Goal: Transaction & Acquisition: Purchase product/service

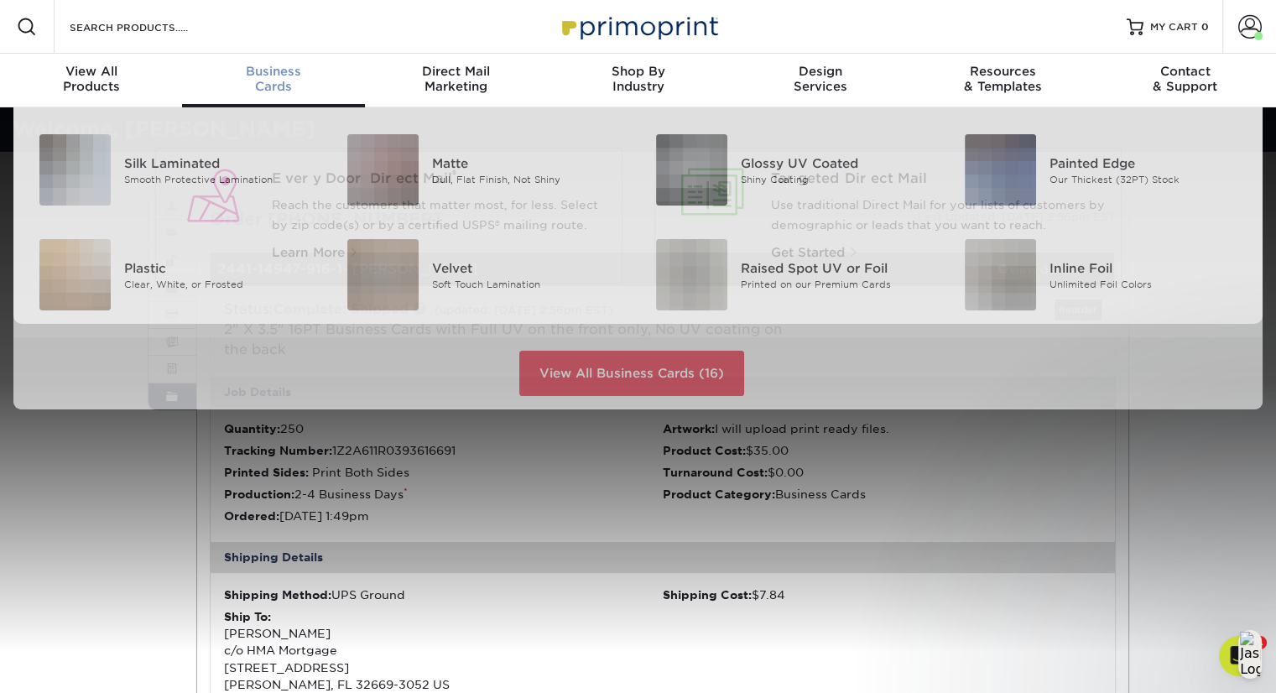
scroll to position [1, 0]
click at [279, 83] on div "Business Cards" at bounding box center [273, 78] width 182 height 30
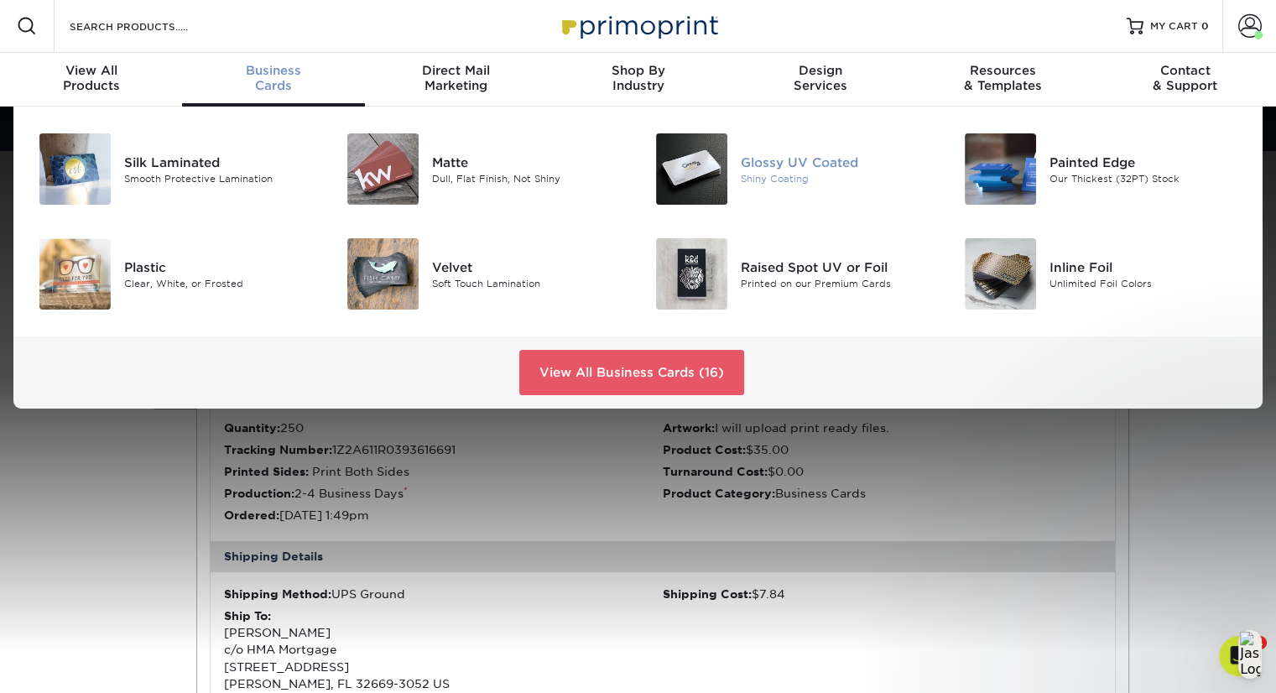
click at [773, 177] on div "Shiny Coating" at bounding box center [837, 178] width 193 height 14
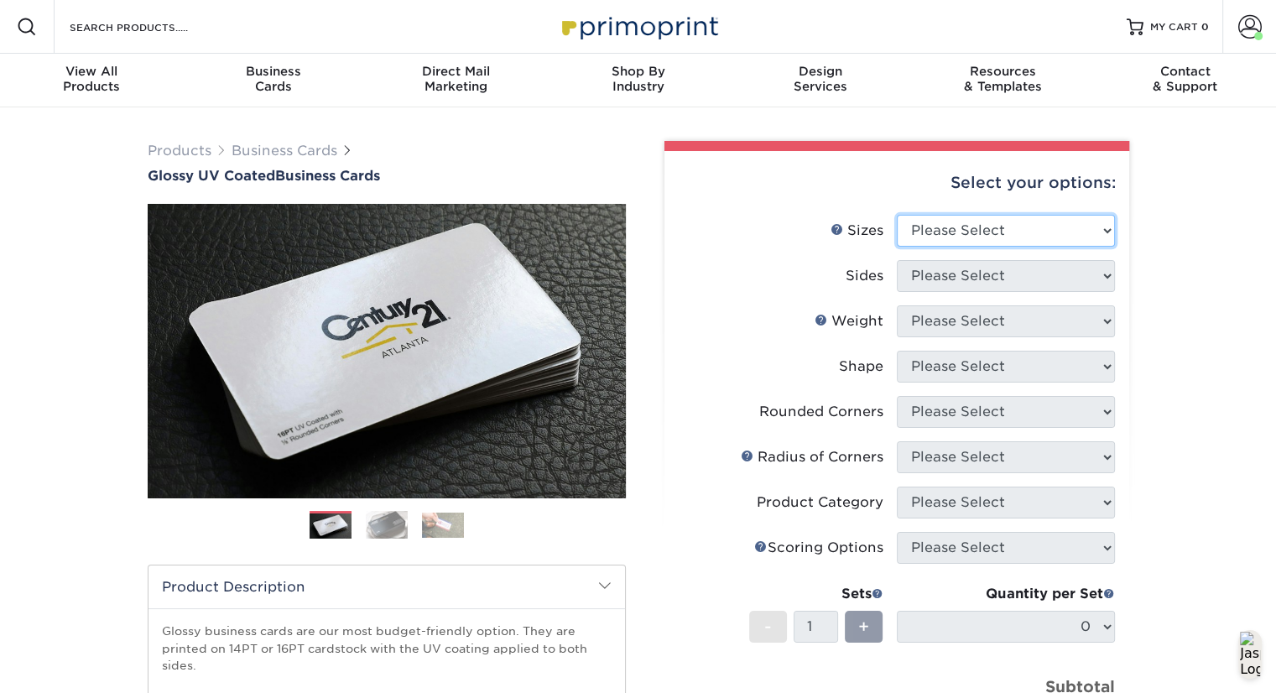
click at [1040, 231] on select "Please Select 1.5" x 3.5" - Mini 1.75" x 3.5" - Mini 2" x 2" - Square 2" x 3" -…" at bounding box center [1006, 231] width 218 height 32
select select "2.00x3.50"
click at [897, 215] on select "Please Select 1.5" x 3.5" - Mini 1.75" x 3.5" - Mini 2" x 2" - Square 2" x 3" -…" at bounding box center [1006, 231] width 218 height 32
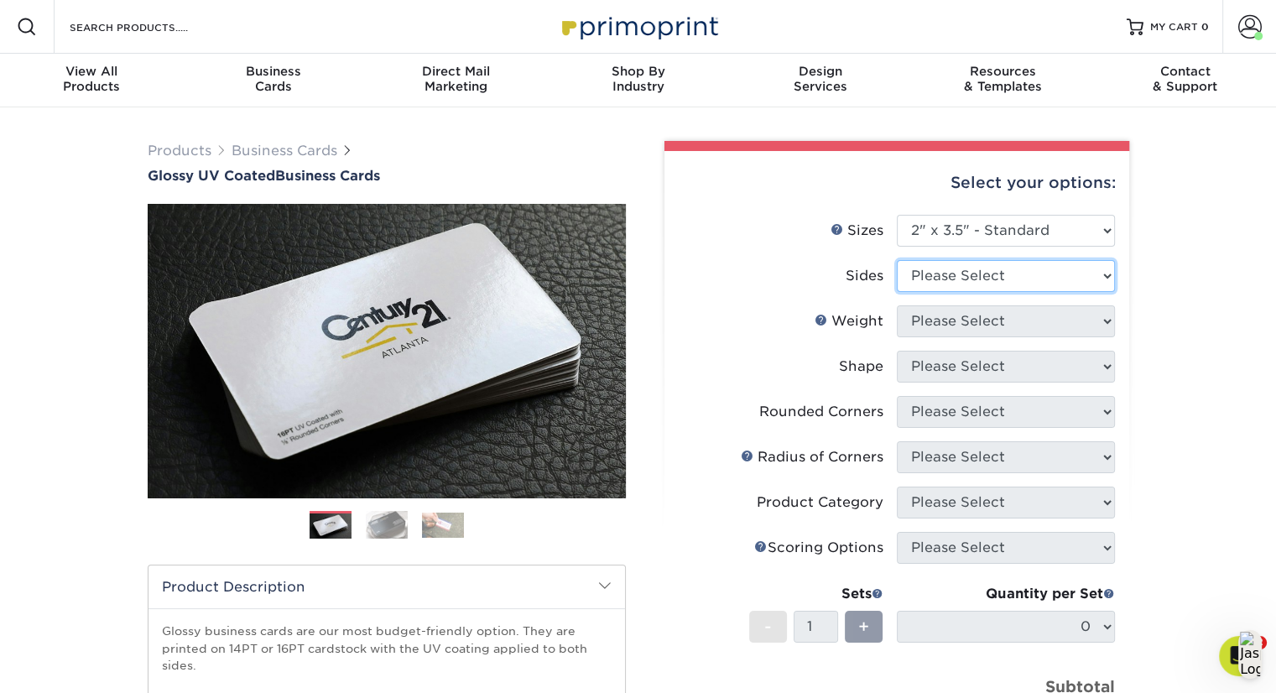
click at [1017, 279] on select "Please Select Print Both Sides Print Front Only" at bounding box center [1006, 276] width 218 height 32
select select "13abbda7-1d64-4f25-8bb2-c179b224825d"
click at [897, 260] on select "Please Select Print Both Sides Print Front Only" at bounding box center [1006, 276] width 218 height 32
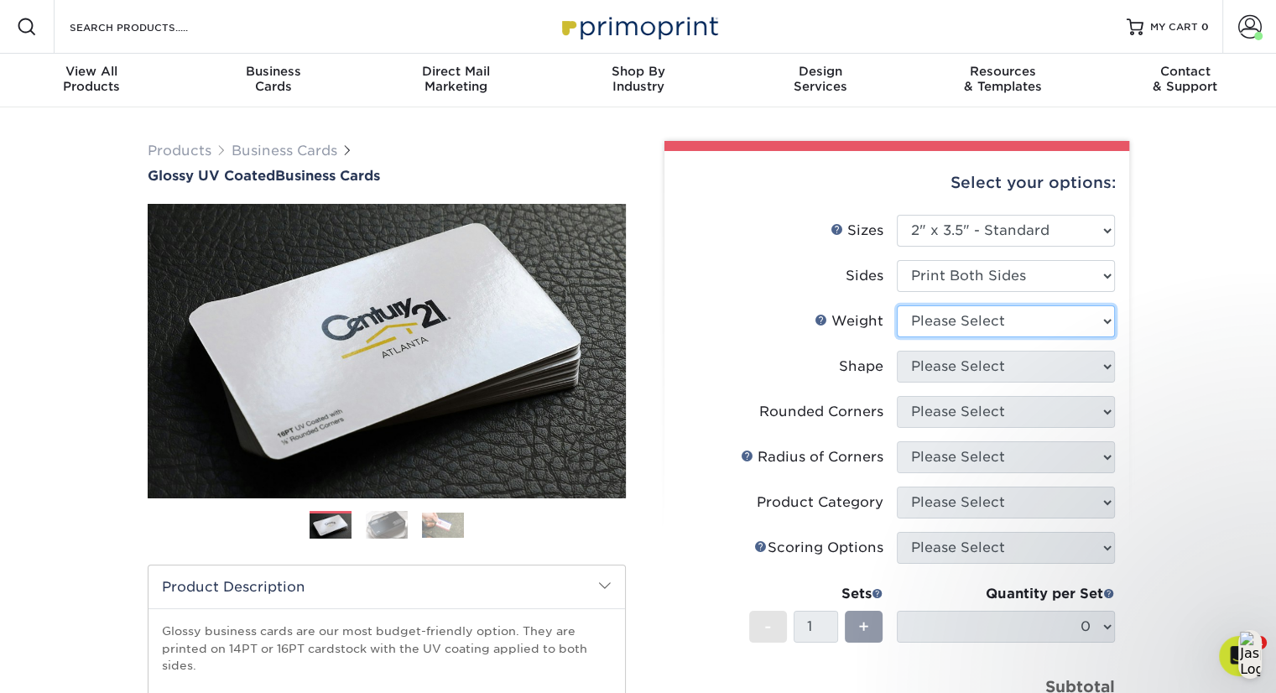
click at [1021, 328] on select "Please Select 16PT 14PT" at bounding box center [1006, 321] width 218 height 32
click at [1023, 324] on select "Please Select 16PT 14PT" at bounding box center [1006, 321] width 218 height 32
click at [1013, 331] on select "Please Select 16PT 14PT" at bounding box center [1006, 321] width 218 height 32
click at [981, 321] on select "Please Select 16PT 14PT" at bounding box center [1006, 321] width 218 height 32
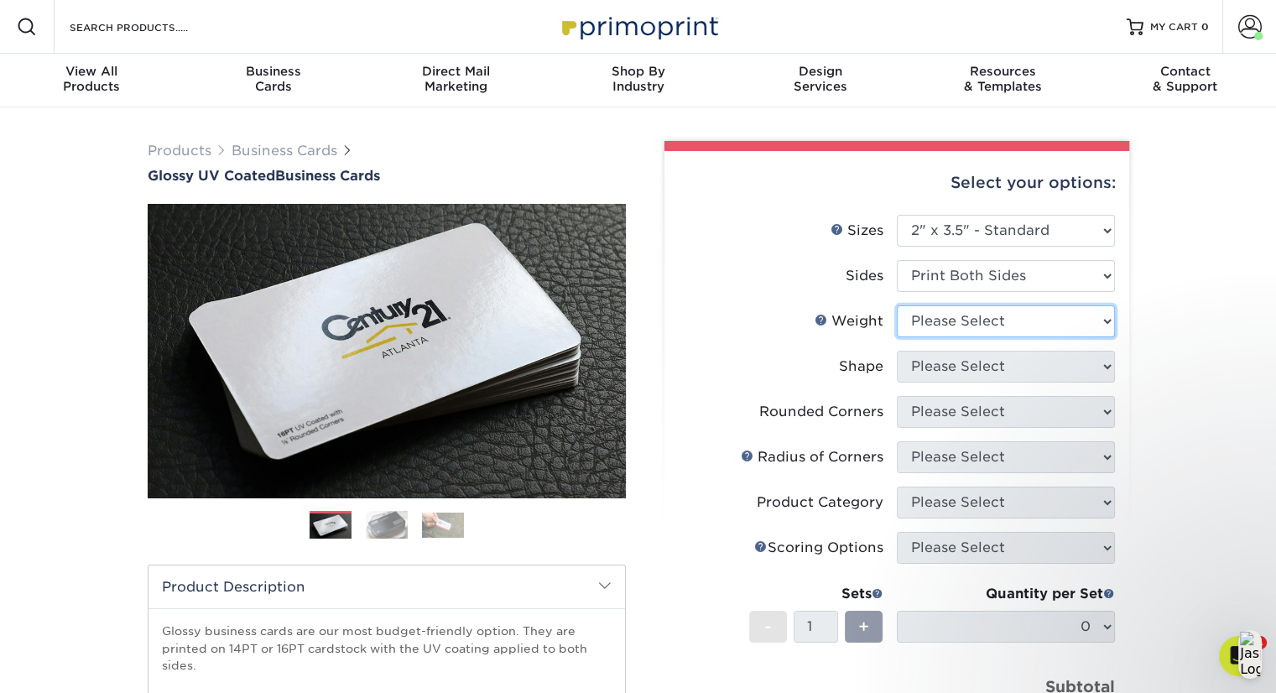
select select "16PT"
click at [897, 305] on select "Please Select 16PT 14PT" at bounding box center [1006, 321] width 218 height 32
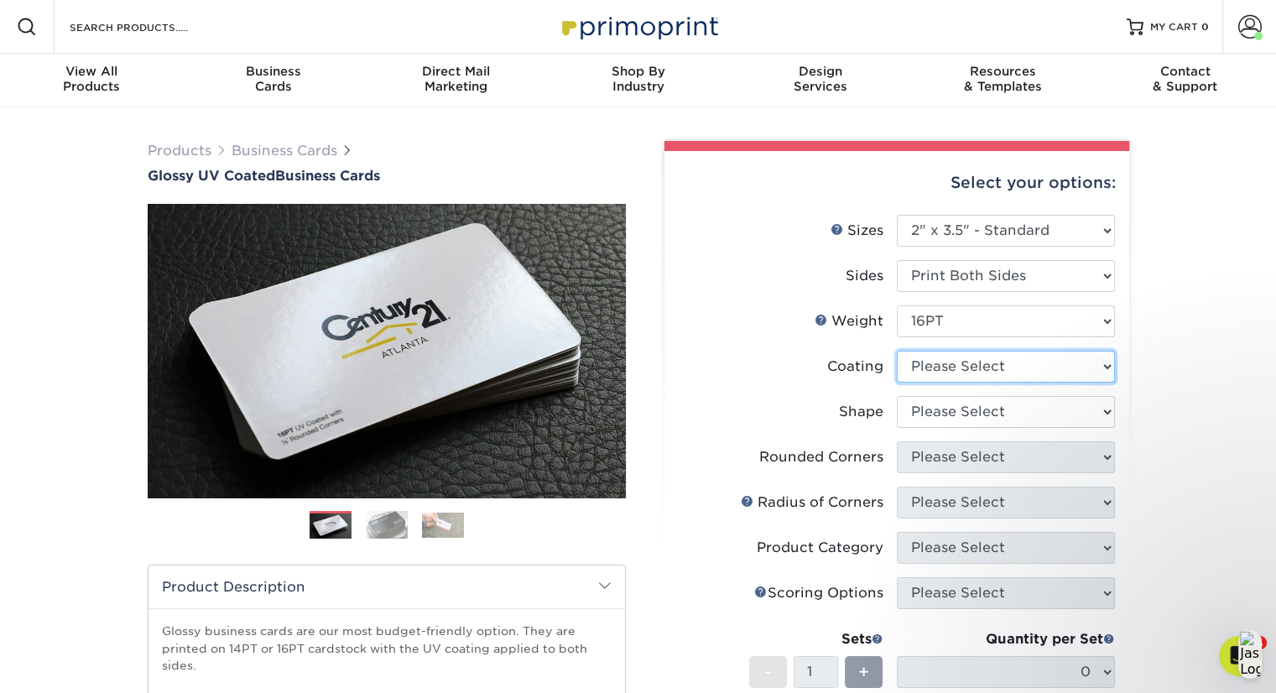
click at [971, 369] on select at bounding box center [1006, 367] width 218 height 32
select select "1e8116af-acfc-44b1-83dc-8181aa338834"
click at [897, 351] on select at bounding box center [1006, 367] width 218 height 32
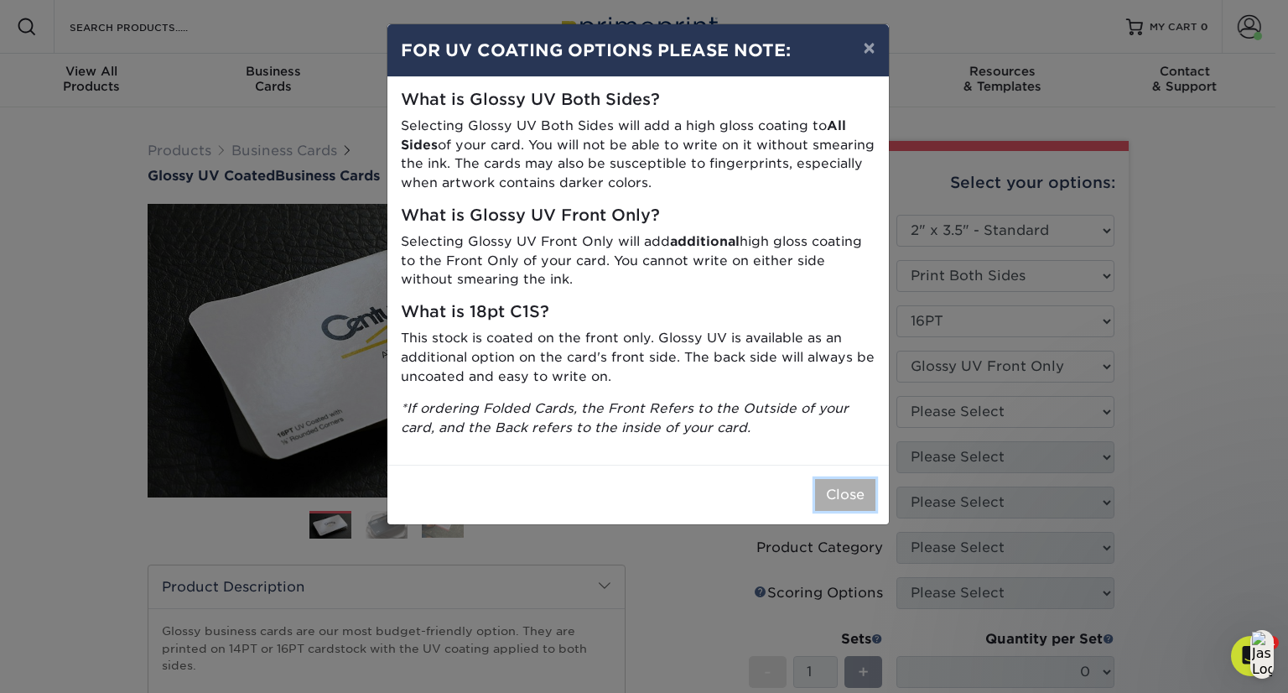
click at [838, 494] on button "Close" at bounding box center [845, 495] width 60 height 32
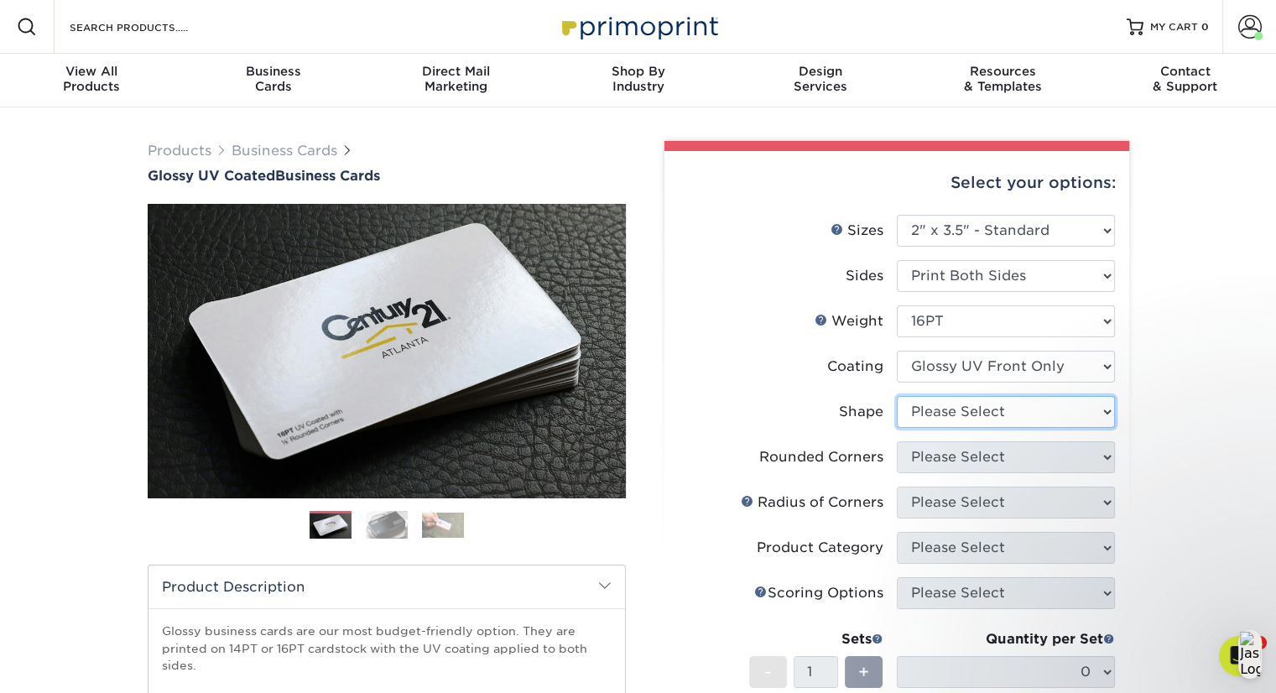
click at [1003, 405] on select "Please Select Standard" at bounding box center [1006, 412] width 218 height 32
select select "standard"
click at [897, 396] on select "Please Select Standard" at bounding box center [1006, 412] width 218 height 32
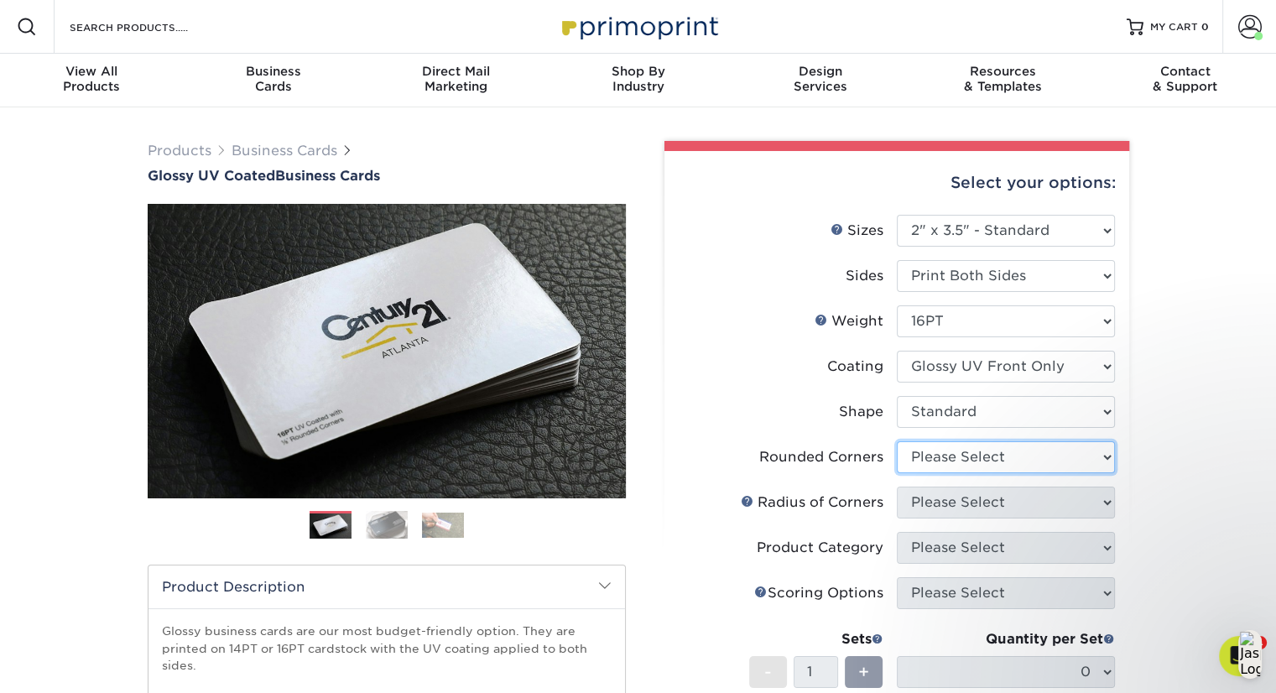
click at [990, 460] on select "Please Select Yes - Round 2 Corners Yes - Round 4 Corners No" at bounding box center [1006, 457] width 218 height 32
select select "0"
click at [897, 441] on select "Please Select Yes - Round 2 Corners Yes - Round 4 Corners No" at bounding box center [1006, 457] width 218 height 32
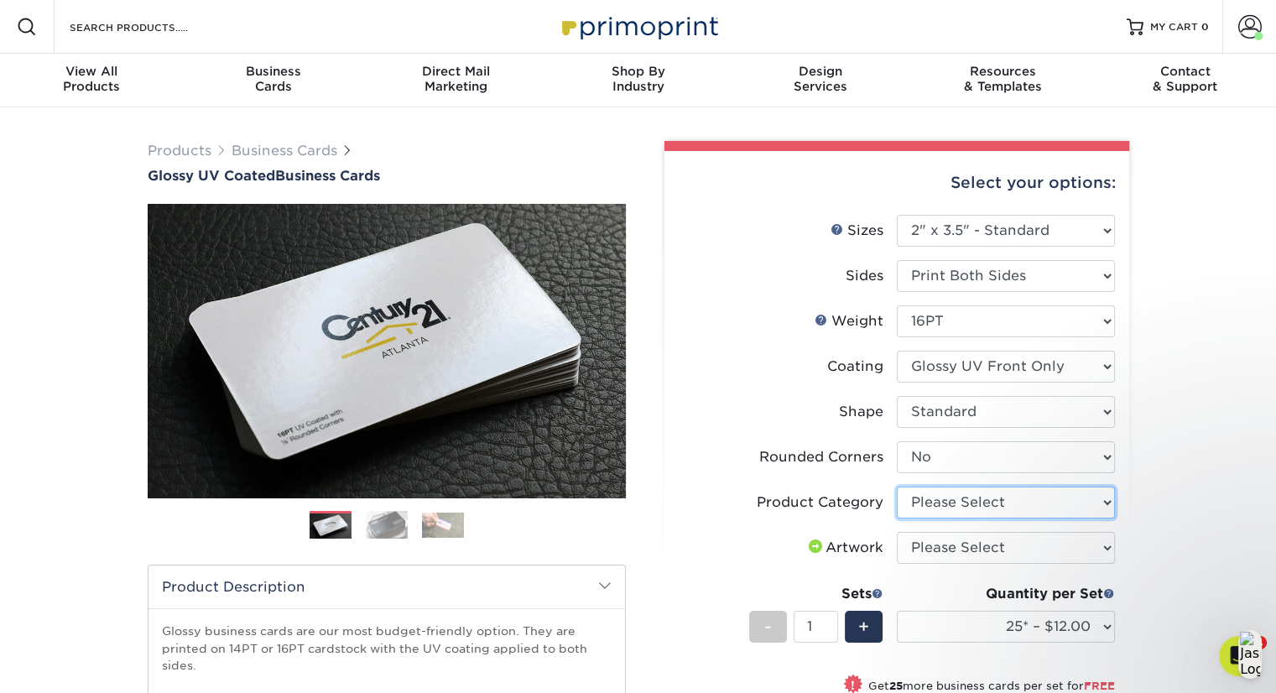
click at [999, 509] on select "Please Select Business Cards" at bounding box center [1006, 503] width 218 height 32
select select "3b5148f1-0588-4f88-a218-97bcfdce65c1"
click at [897, 487] on select "Please Select Business Cards" at bounding box center [1006, 503] width 218 height 32
click at [1011, 551] on select "Please Select I will upload files I need a design - $100" at bounding box center [1006, 548] width 218 height 32
select select "upload"
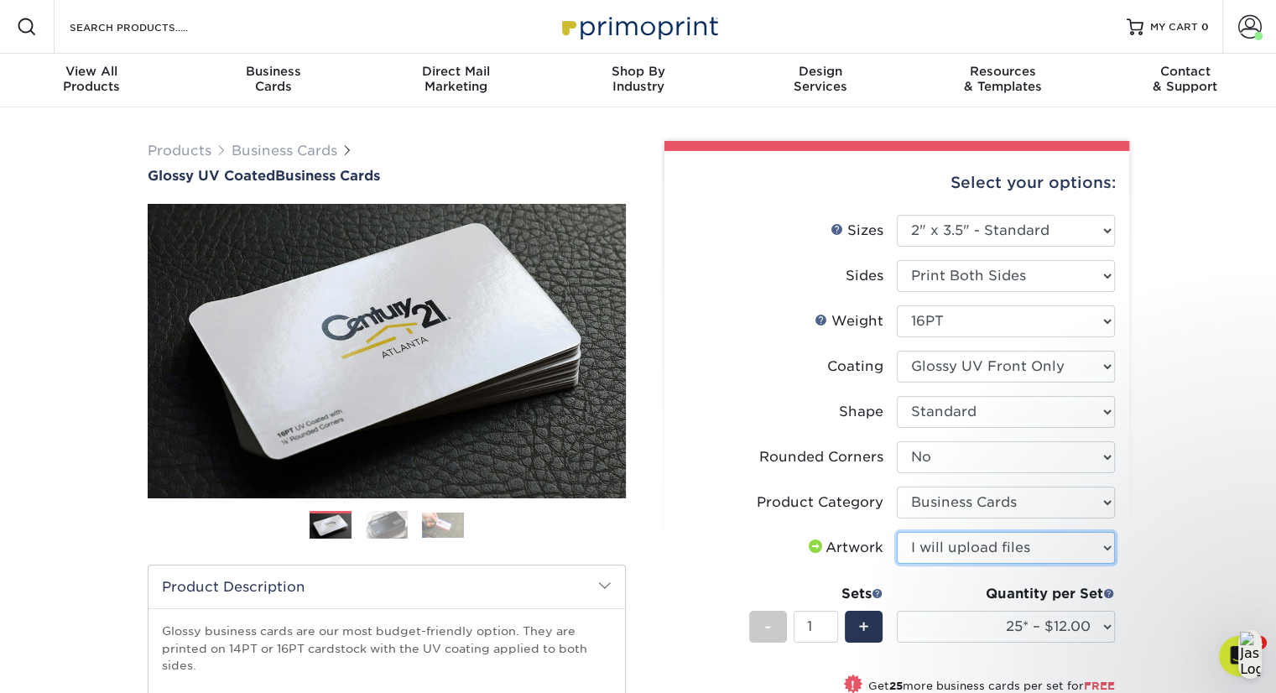
click at [897, 532] on select "Please Select I will upload files I need a design - $100" at bounding box center [1006, 548] width 218 height 32
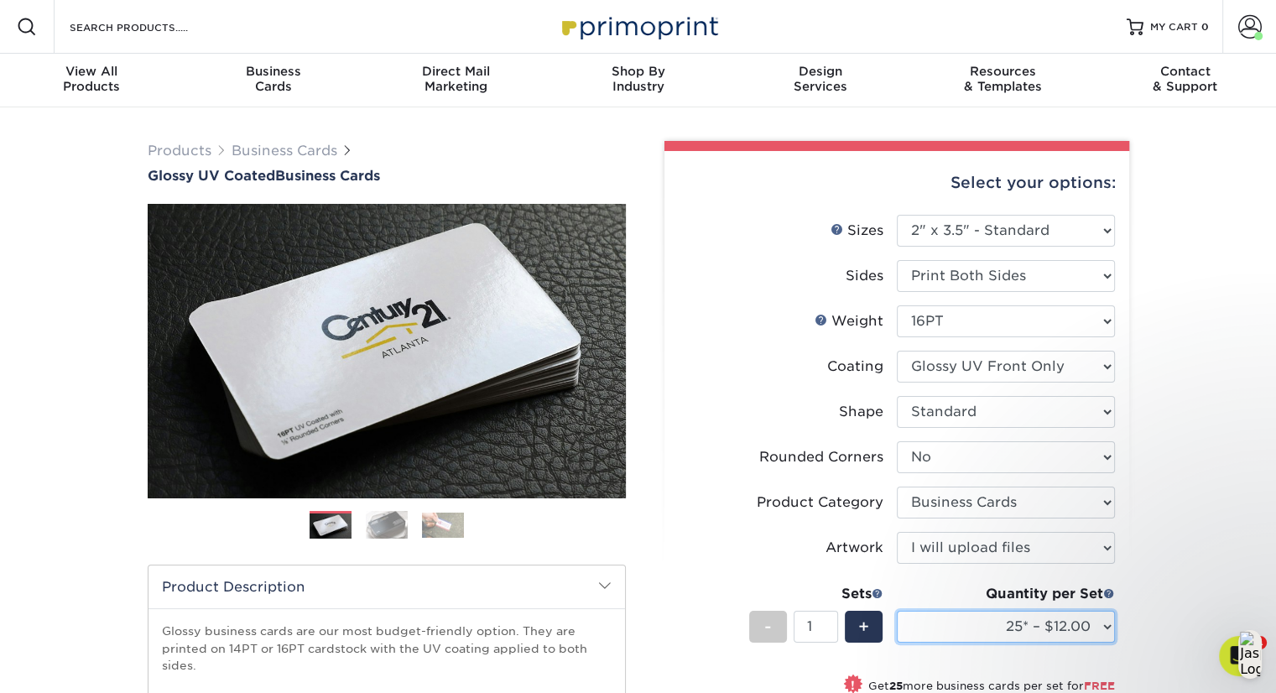
click at [1081, 628] on select "25* – $12.00 50* – $12.00 100* – $12.00 250* – $21.00 500 – $42.00 1000 – $53.0…" at bounding box center [1006, 627] width 218 height 32
select select "250* – $21.00"
click at [897, 611] on select "25* – $12.00 50* – $12.00 100* – $12.00 250* – $21.00 500 – $42.00 1000 – $53.0…" at bounding box center [1006, 627] width 218 height 32
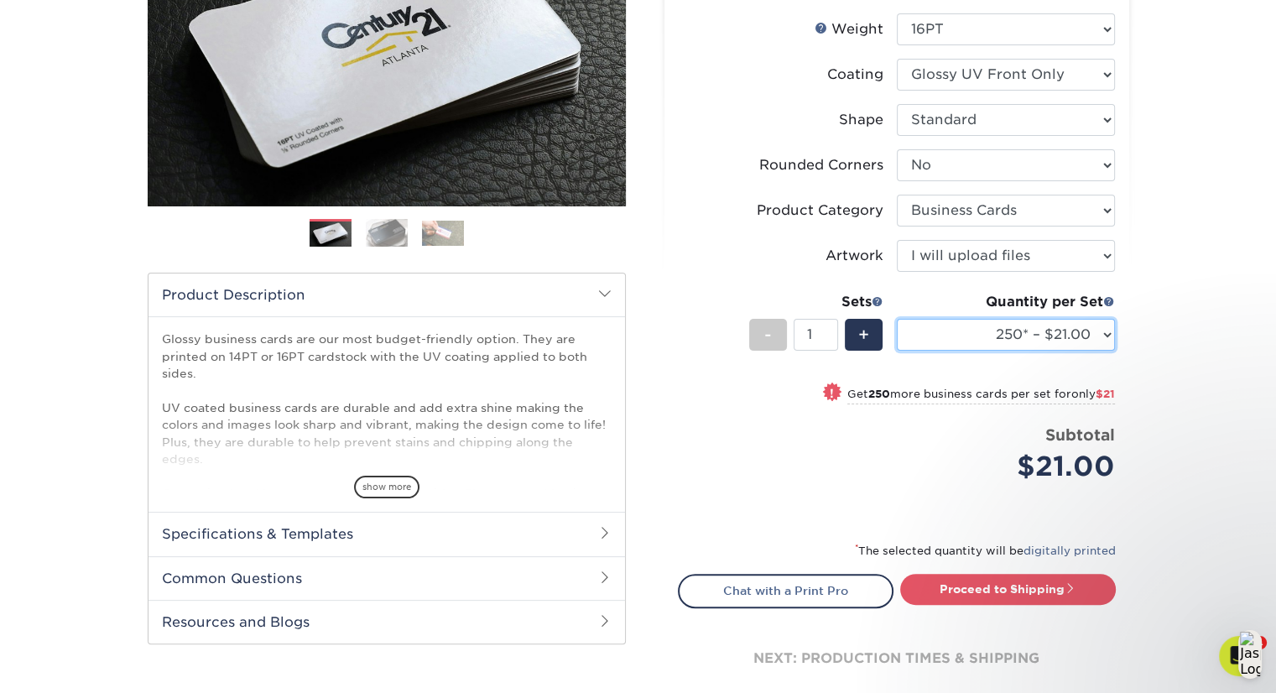
scroll to position [296, 0]
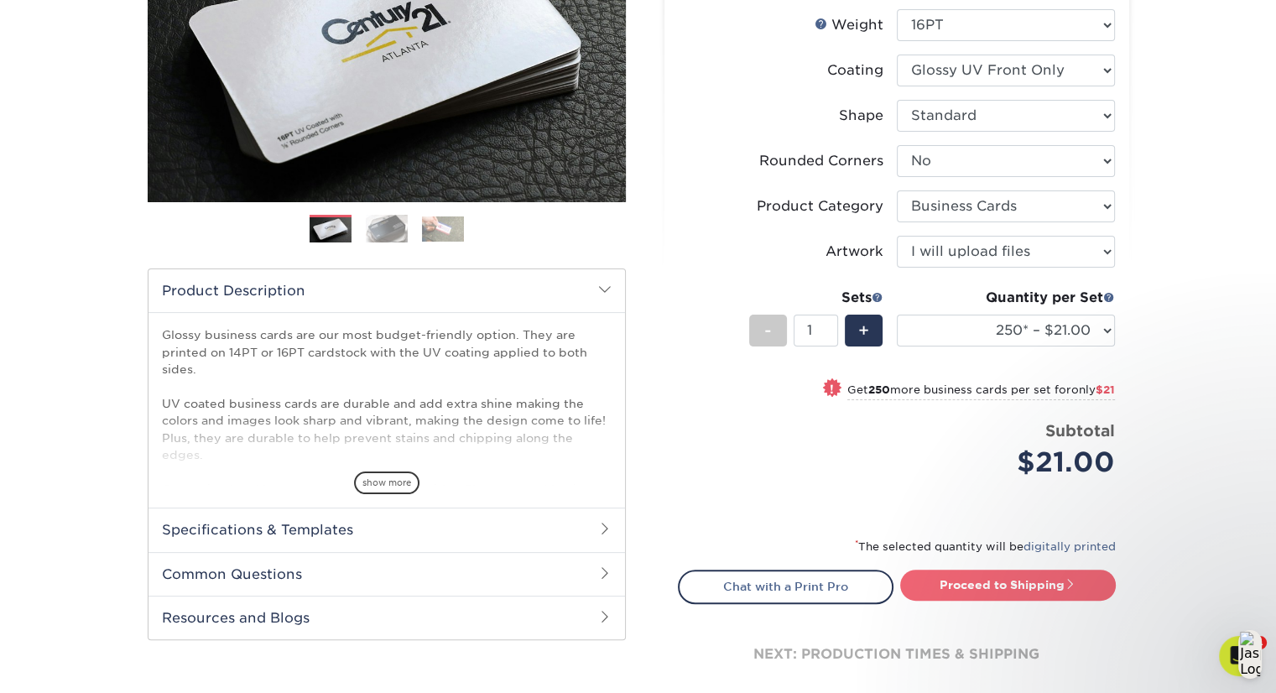
click at [977, 577] on link "Proceed to Shipping" at bounding box center [1008, 585] width 216 height 30
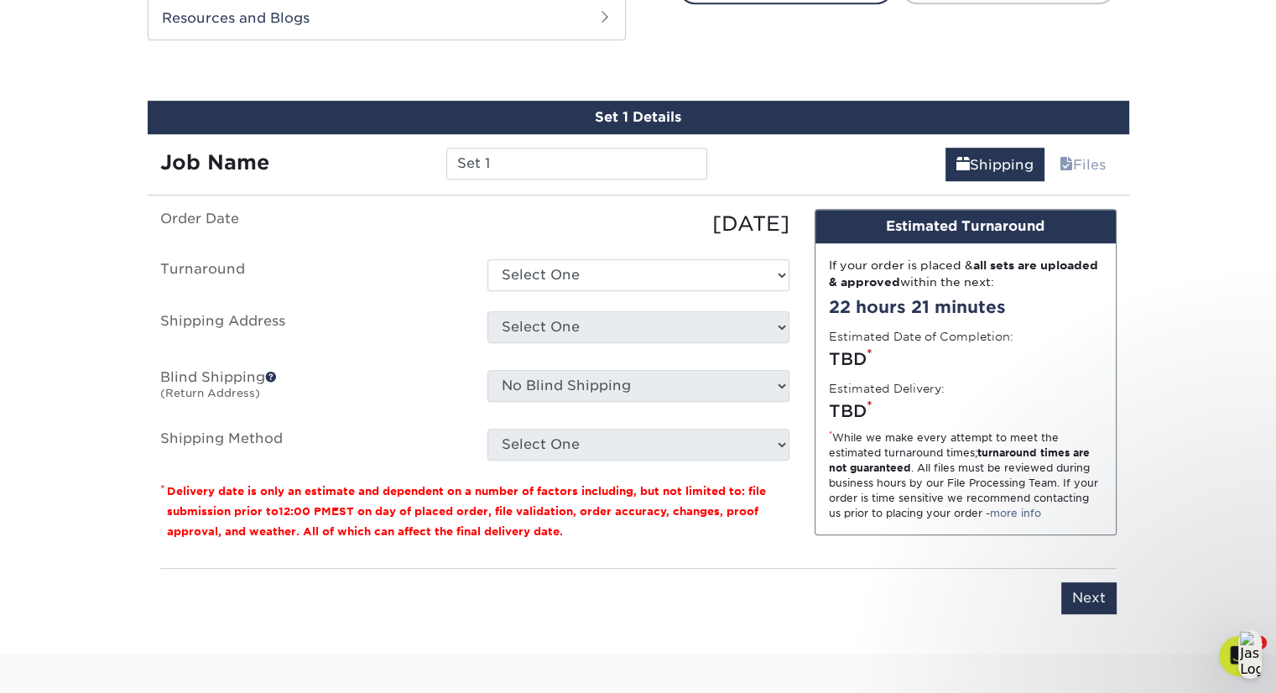
scroll to position [909, 0]
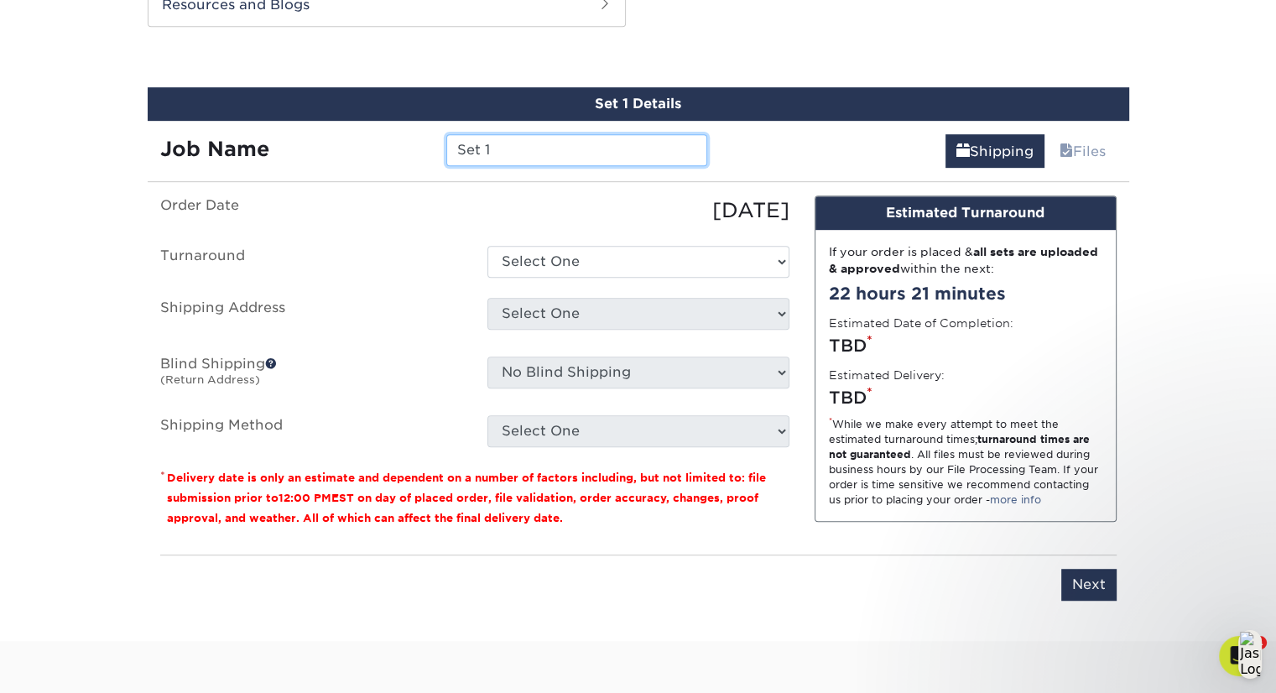
drag, startPoint x: 584, startPoint y: 150, endPoint x: 447, endPoint y: 133, distance: 137.9
click at [447, 134] on input "Set 1" at bounding box center [576, 150] width 261 height 32
type input "[PERSON_NAME] 2025"
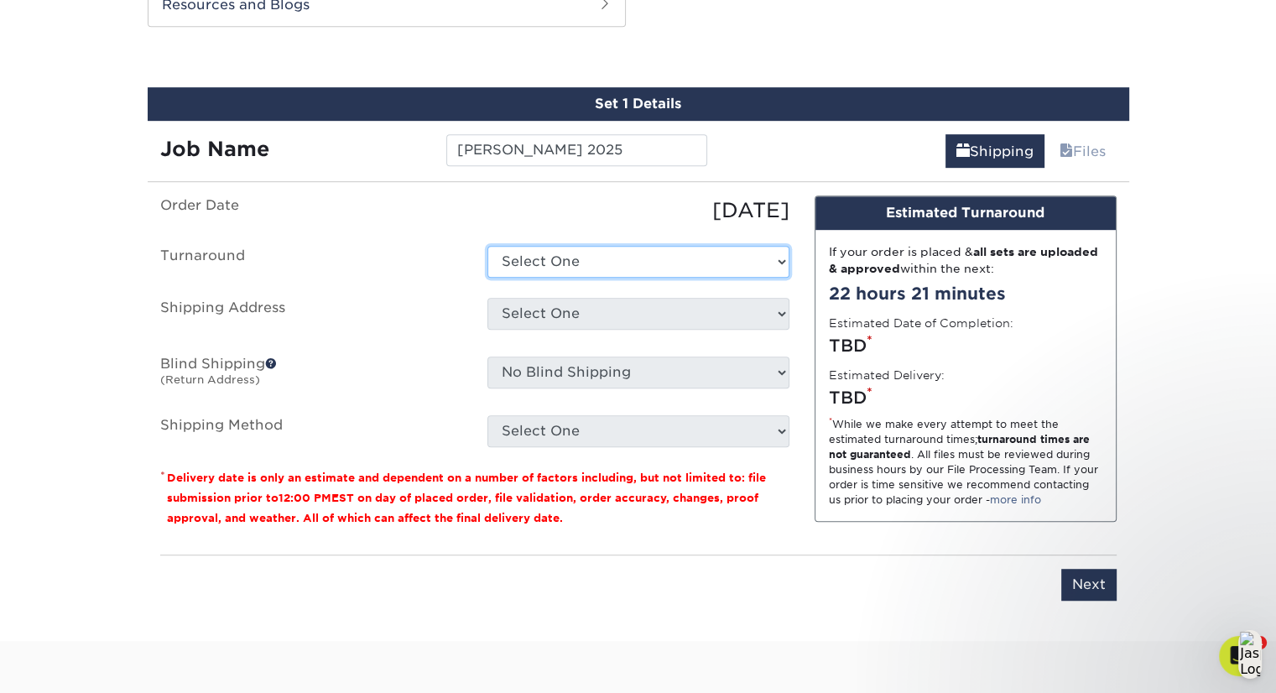
click at [637, 268] on select "Select One 2-4 Business Days 2 Day Next Business Day" at bounding box center [638, 262] width 302 height 32
select select "198971fb-b0f2-4966-ba3b-178a1197b453"
click at [487, 246] on select "Select One 2-4 Business Days 2 Day Next Business Day" at bounding box center [638, 262] width 302 height 32
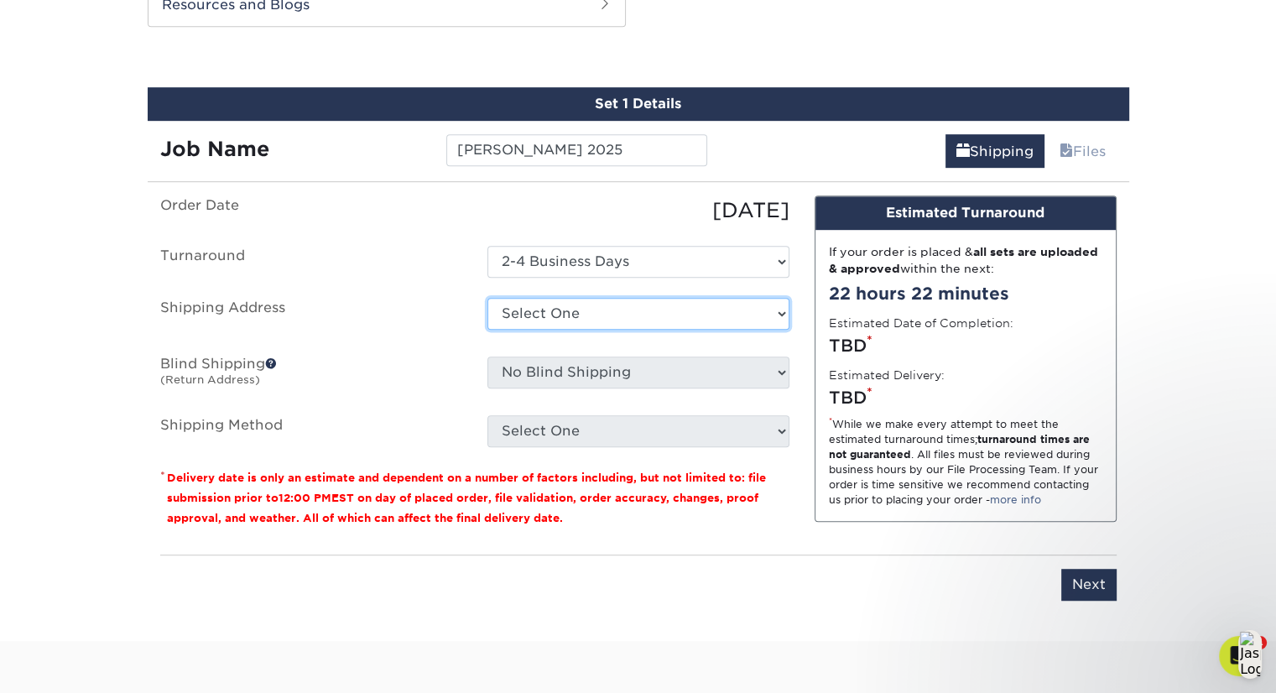
click at [736, 320] on select "Select One Aaron Kirow Aaron Miller Adrienne Bateman Allie Cormier Amy Malamut …" at bounding box center [638, 314] width 302 height 32
select select "261680"
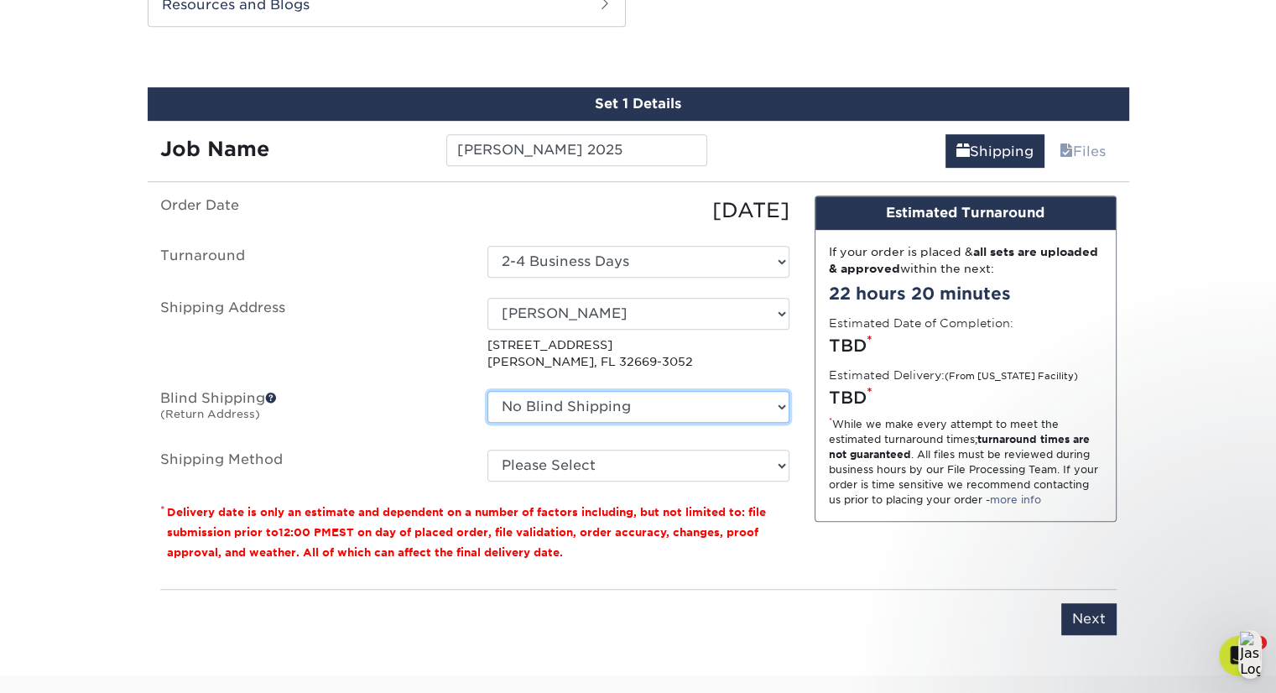
click at [782, 407] on select "No Blind Shipping Aaron Kirow Aaron Miller Adrienne Bateman Allie Cormier Amy M…" at bounding box center [638, 407] width 302 height 32
click at [487, 391] on select "No Blind Shipping Aaron Kirow Aaron Miller Adrienne Bateman Allie Cormier Amy M…" at bounding box center [638, 407] width 302 height 32
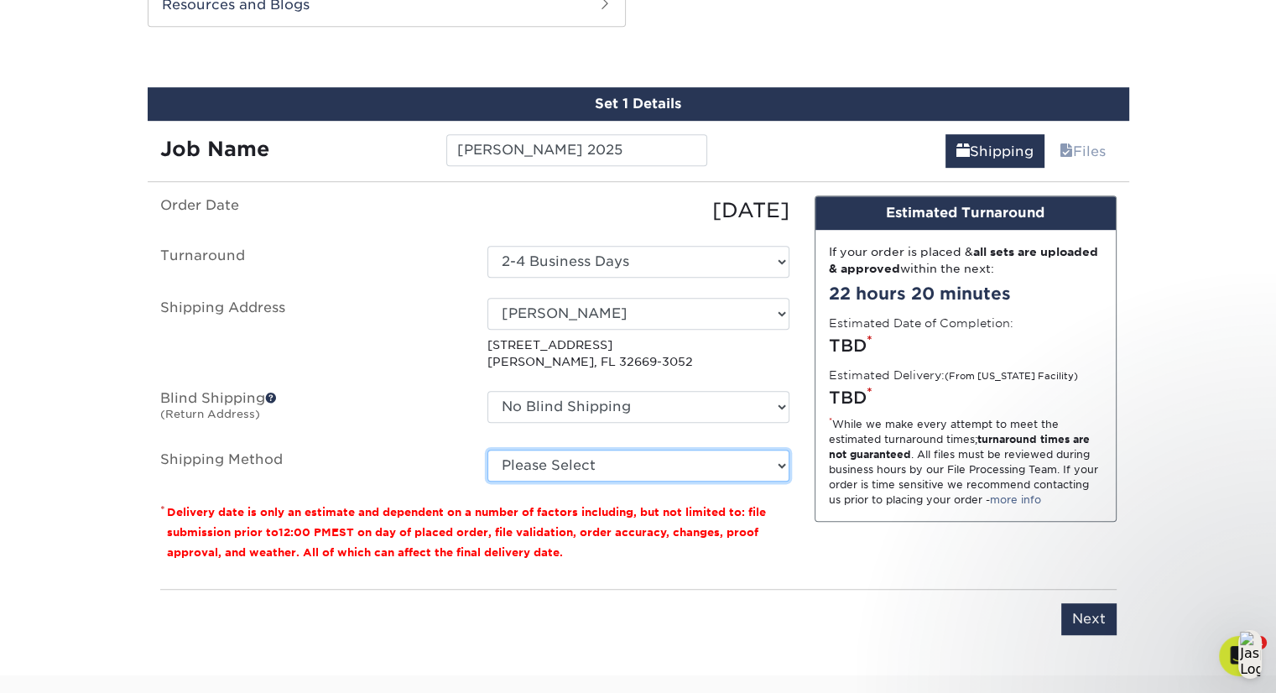
click at [742, 467] on select "Please Select Ground Shipping (+$7.84) 3 Day Shipping Service (+$24.92) 2 Day A…" at bounding box center [638, 466] width 302 height 32
select select "03"
click at [487, 450] on select "Please Select Ground Shipping (+$7.84) 3 Day Shipping Service (+$24.92) 2 Day A…" at bounding box center [638, 466] width 302 height 32
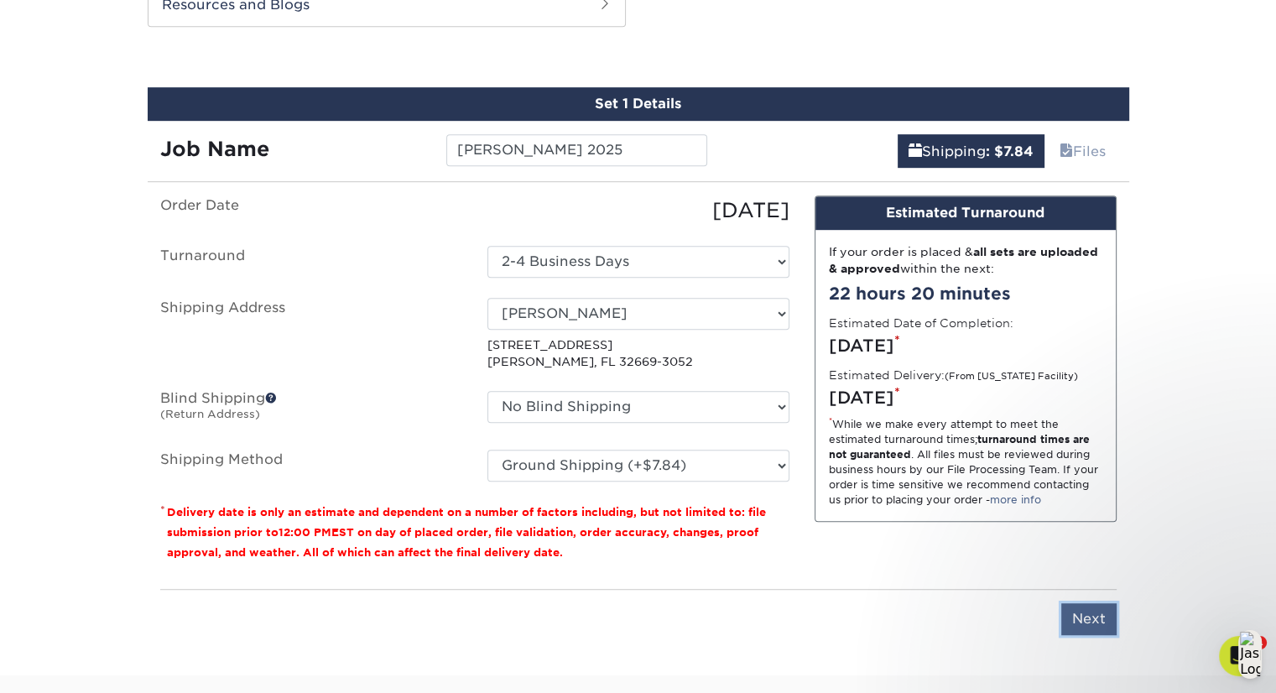
click at [1088, 617] on input "Next" at bounding box center [1088, 619] width 55 height 32
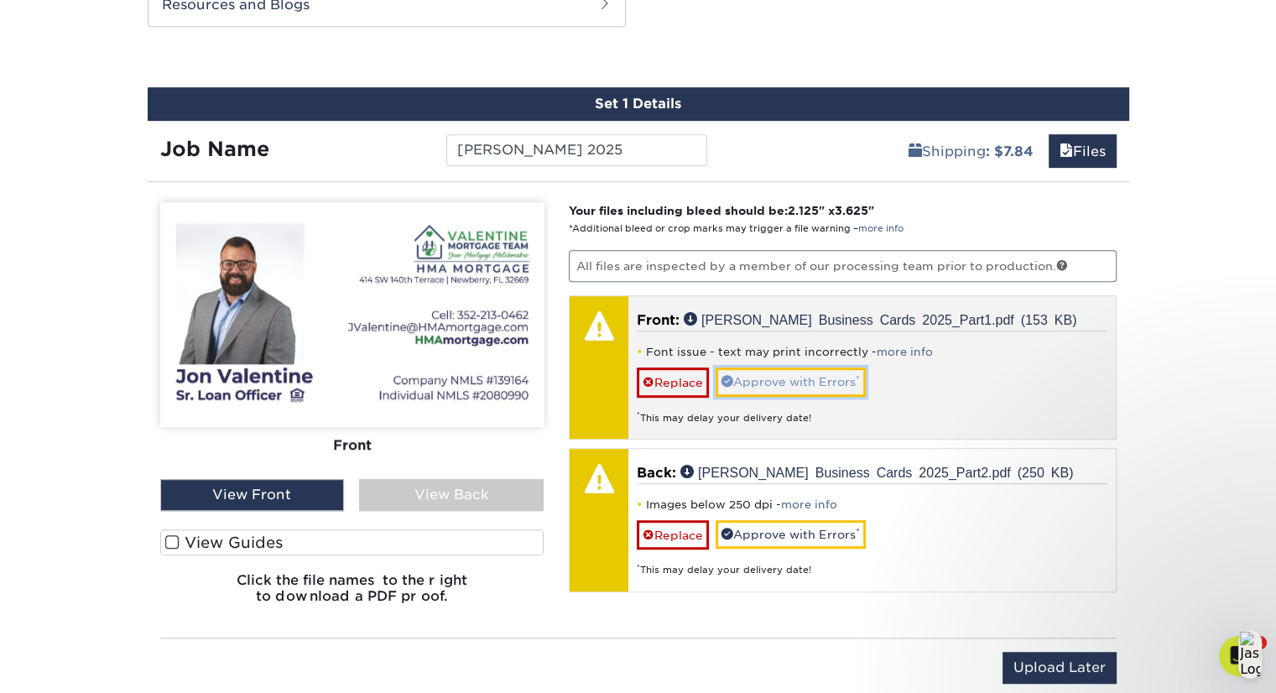
click at [824, 383] on link "Approve with Errors *" at bounding box center [791, 381] width 150 height 29
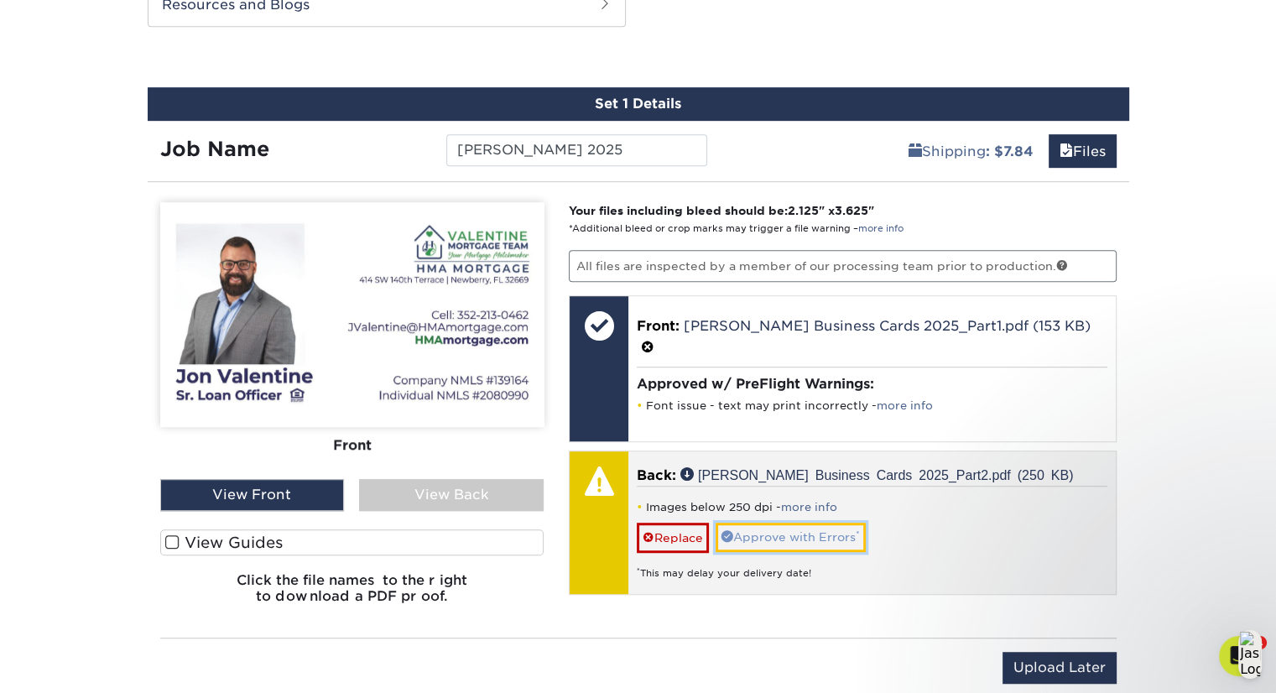
click at [794, 523] on link "Approve with Errors *" at bounding box center [791, 537] width 150 height 29
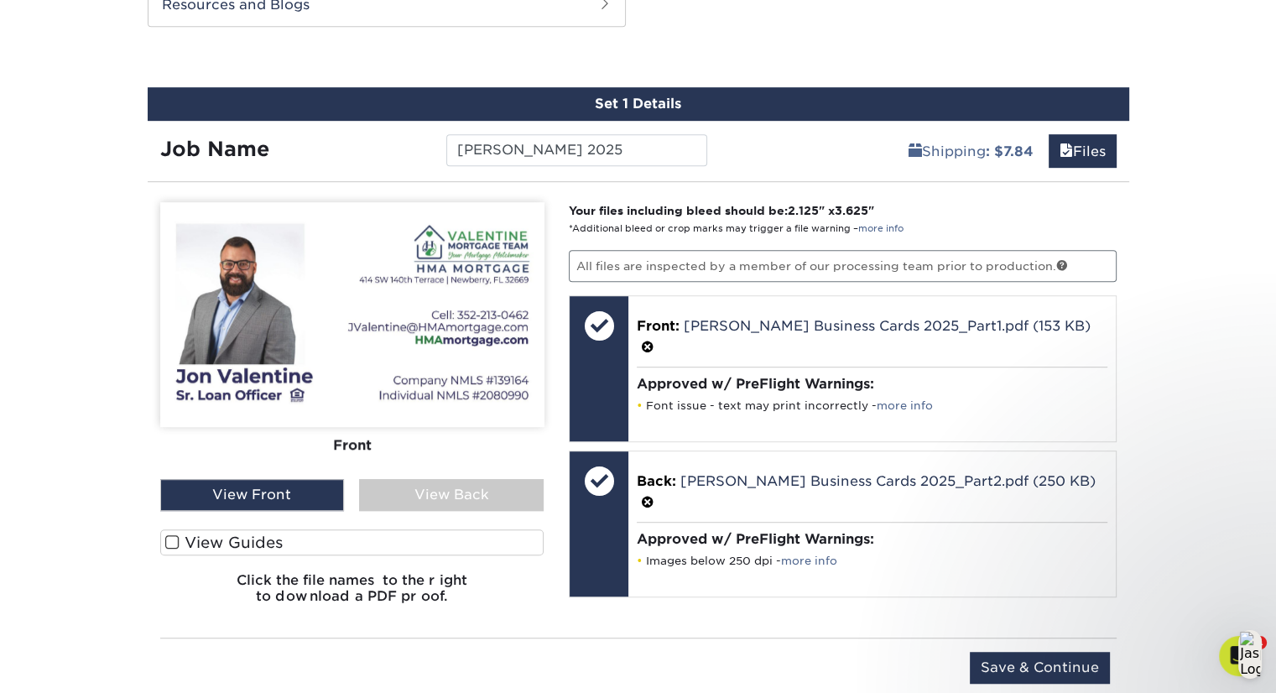
click at [476, 492] on div "View Back" at bounding box center [451, 495] width 185 height 32
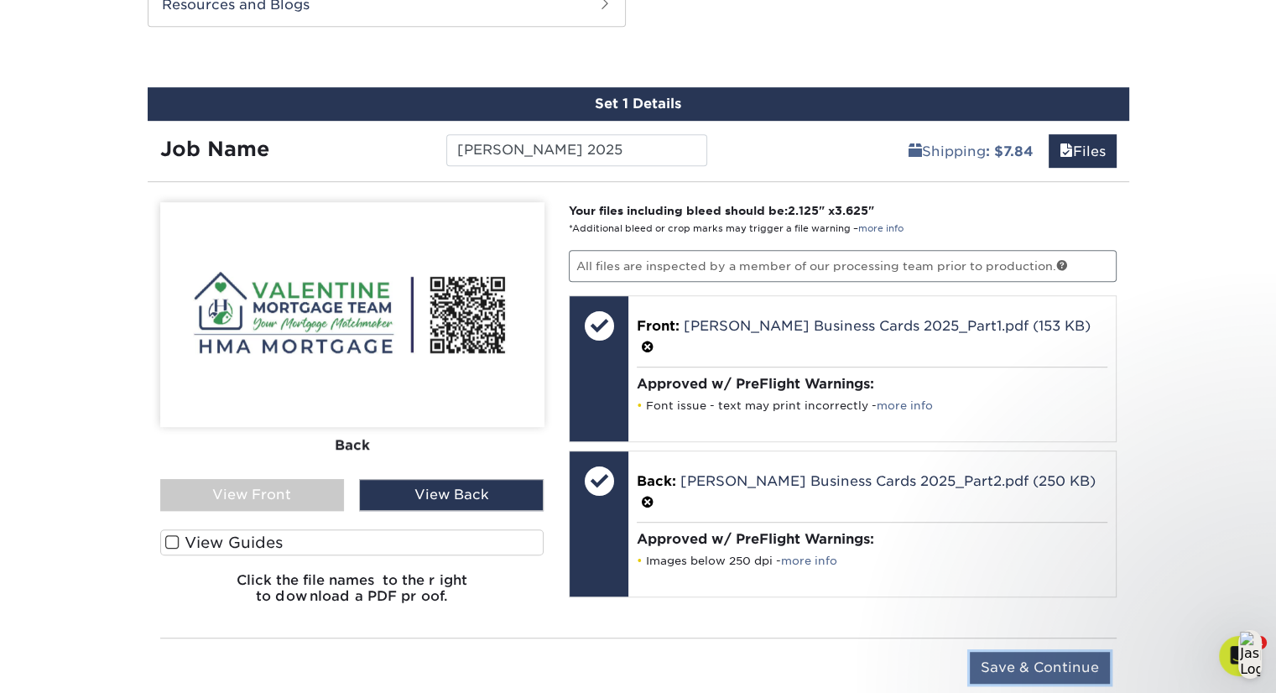
click at [1026, 669] on input "Save & Continue" at bounding box center [1040, 668] width 140 height 32
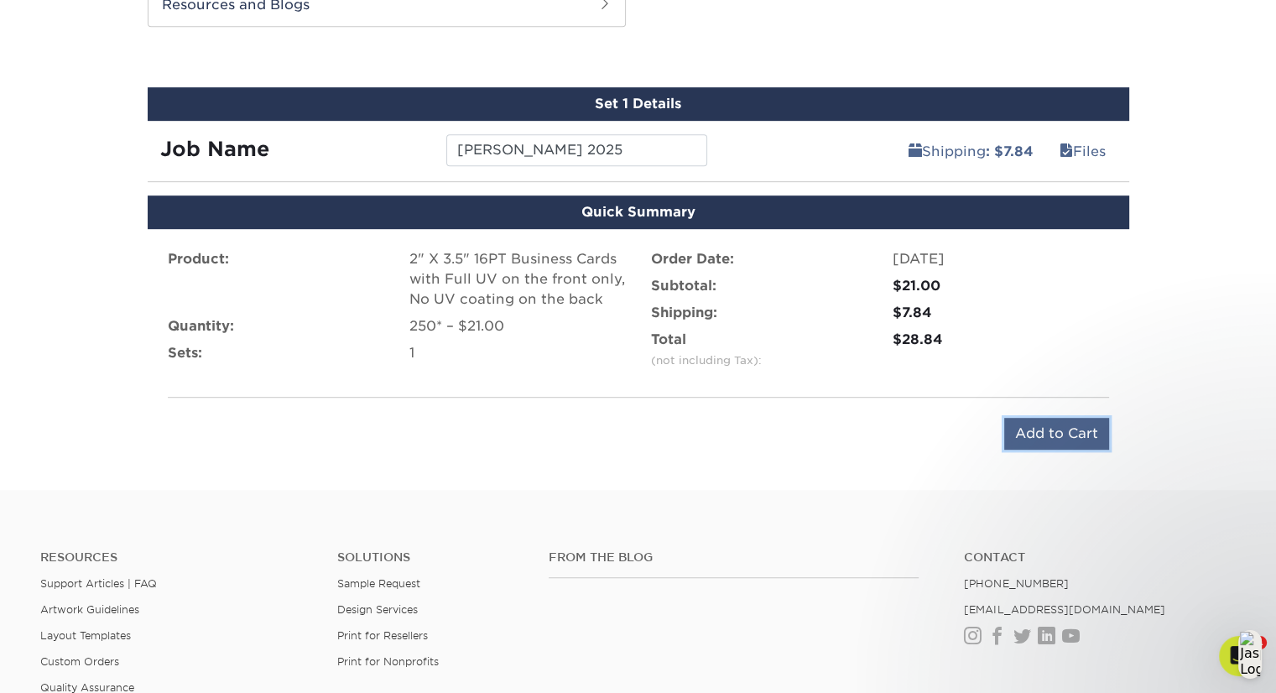
click at [1038, 427] on input "Add to Cart" at bounding box center [1056, 434] width 105 height 32
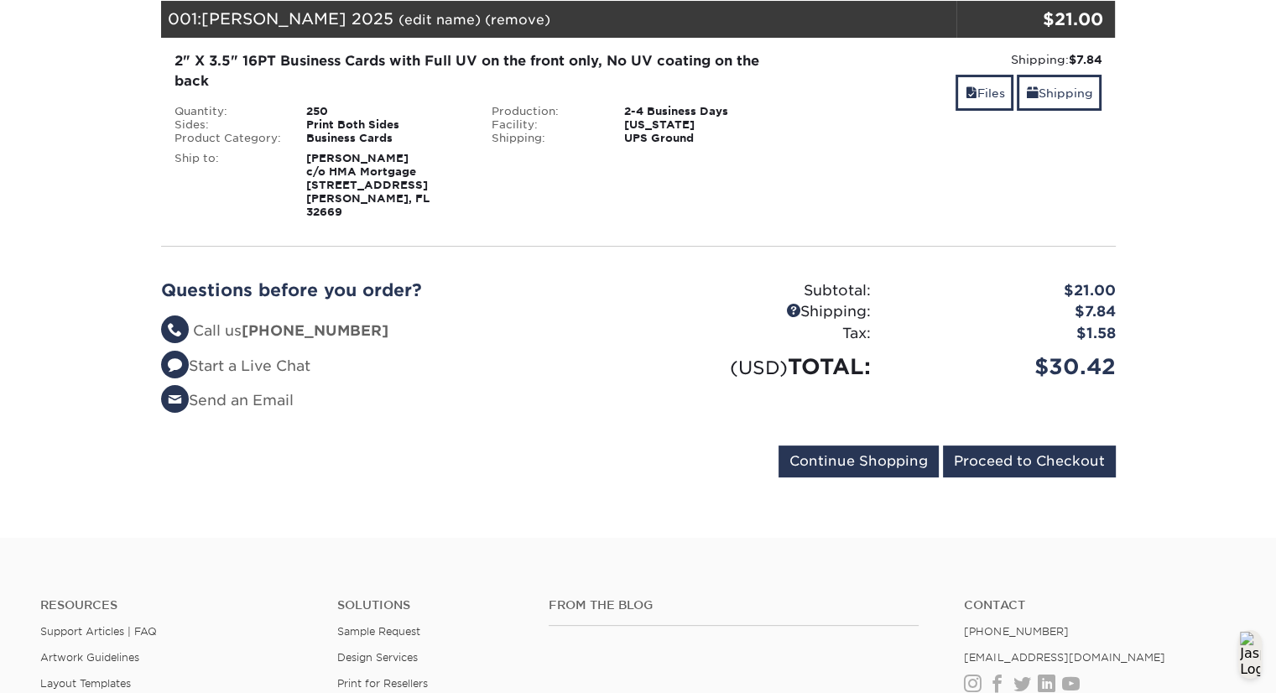
scroll to position [258, 0]
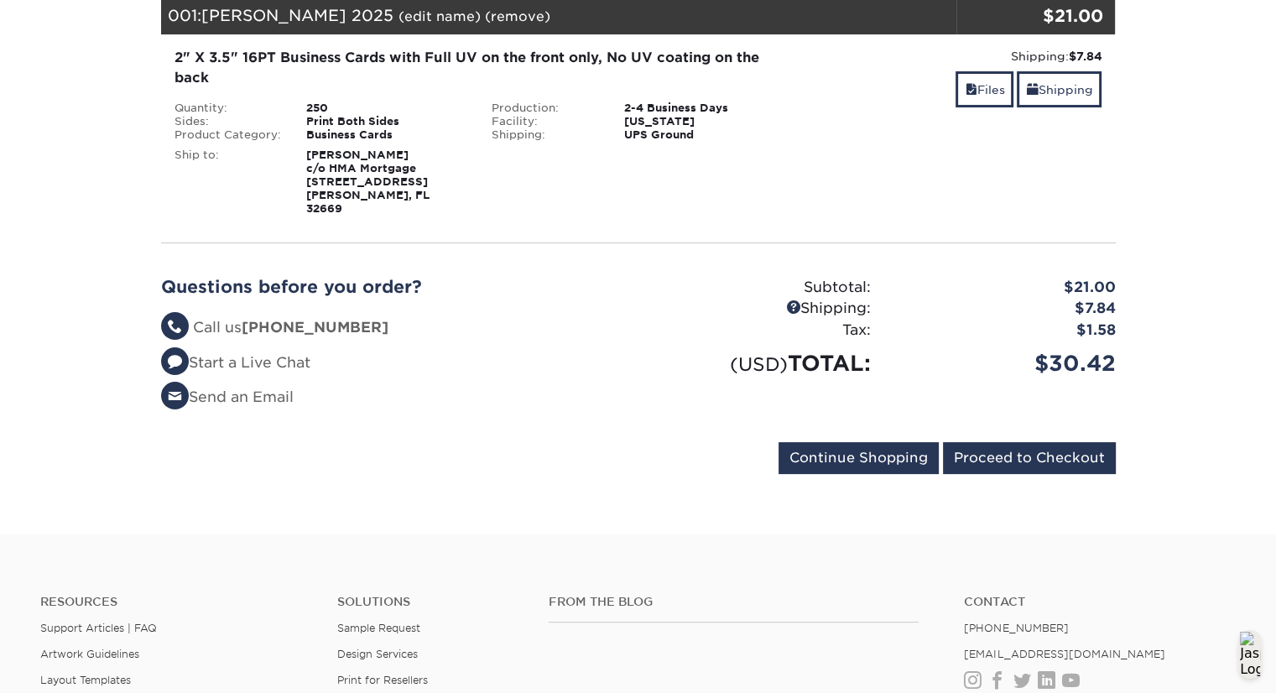
drag, startPoint x: 1280, startPoint y: 291, endPoint x: 1288, endPoint y: 426, distance: 135.3
click at [1275, 426] on html "Resources Menu Search Products Account Welcome, [GEOGRAPHIC_DATA] Account Dashb…" at bounding box center [638, 383] width 1276 height 1283
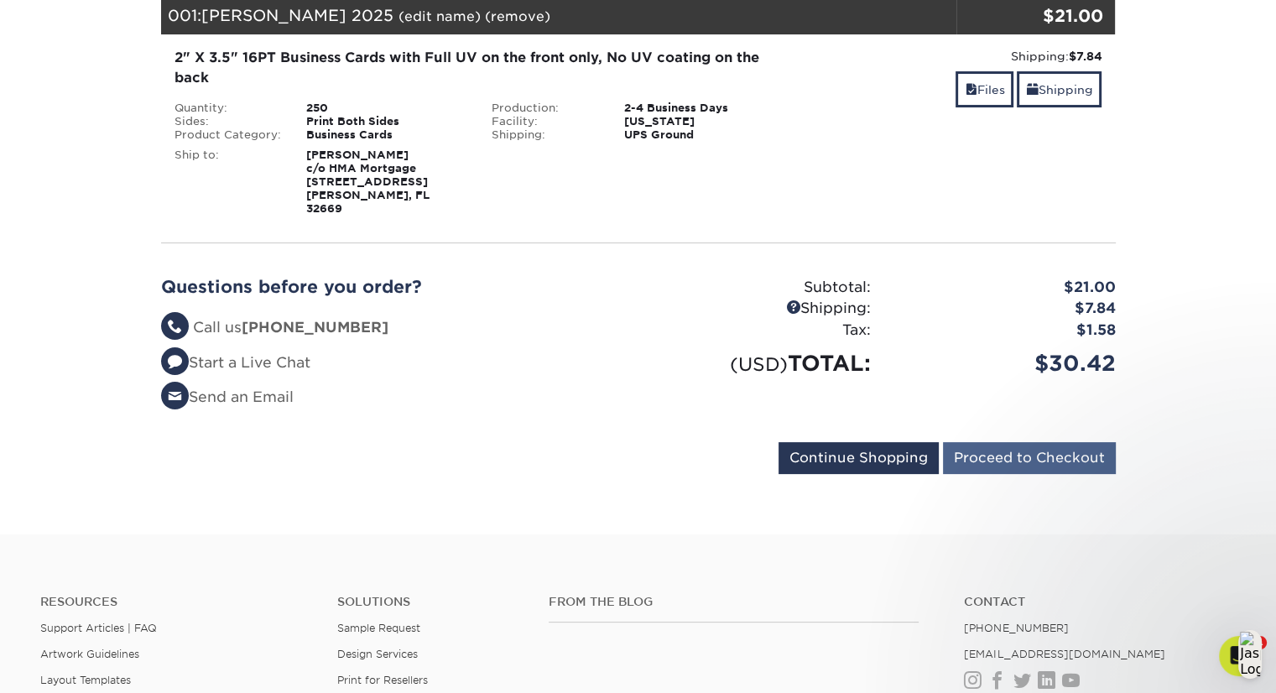
scroll to position [0, 0]
click at [1012, 444] on input "Proceed to Checkout" at bounding box center [1029, 458] width 173 height 32
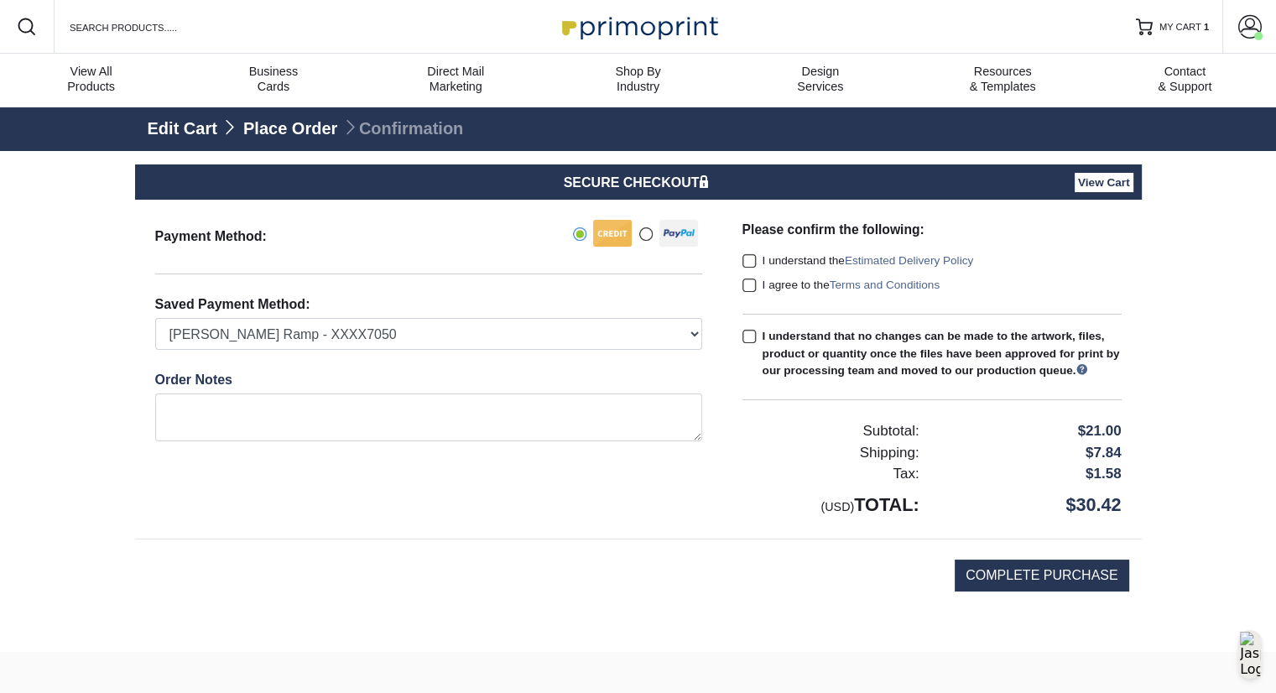
click at [745, 263] on span at bounding box center [749, 261] width 14 height 16
click at [0, 0] on input "I understand the Estimated Delivery Policy" at bounding box center [0, 0] width 0 height 0
click at [746, 290] on span at bounding box center [749, 286] width 14 height 16
click at [0, 0] on input "I agree to the Terms and Conditions" at bounding box center [0, 0] width 0 height 0
click at [748, 333] on span at bounding box center [749, 337] width 14 height 16
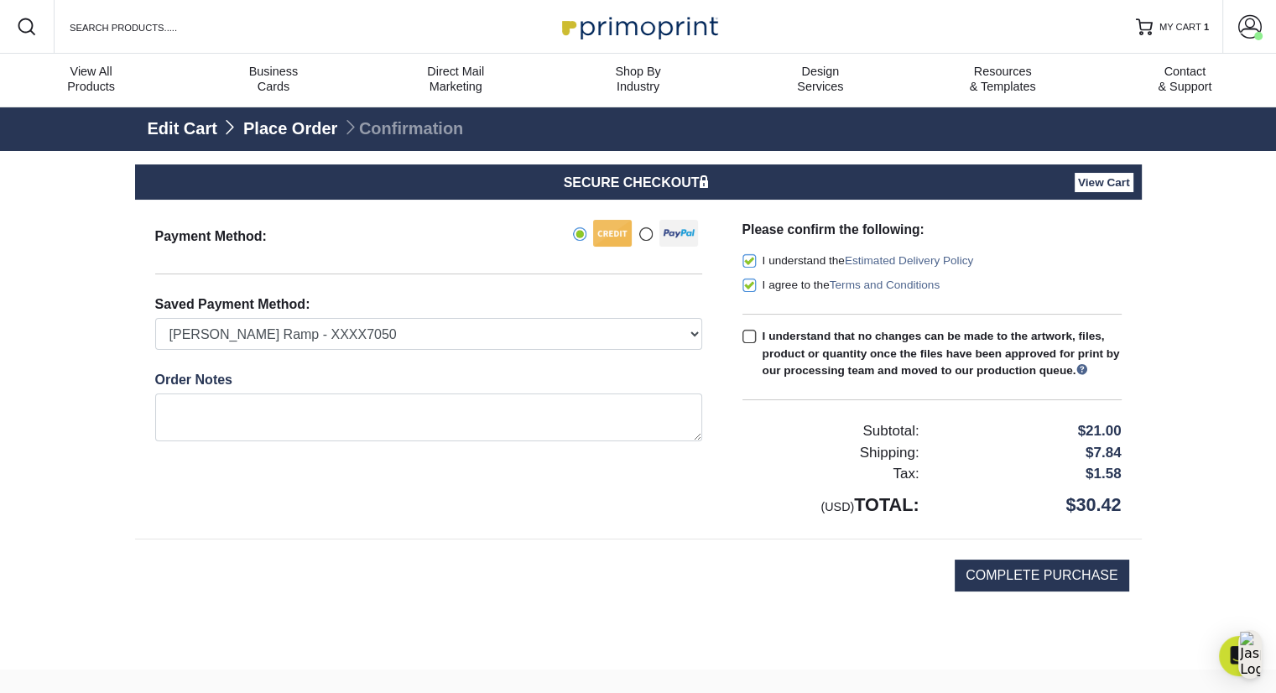
click at [0, 0] on input "I understand that no changes can be made to the artwork, files, product or quan…" at bounding box center [0, 0] width 0 height 0
click at [1035, 591] on input "COMPLETE PURCHASE" at bounding box center [1042, 575] width 174 height 32
type input "PROCESSING, PLEASE WAIT..."
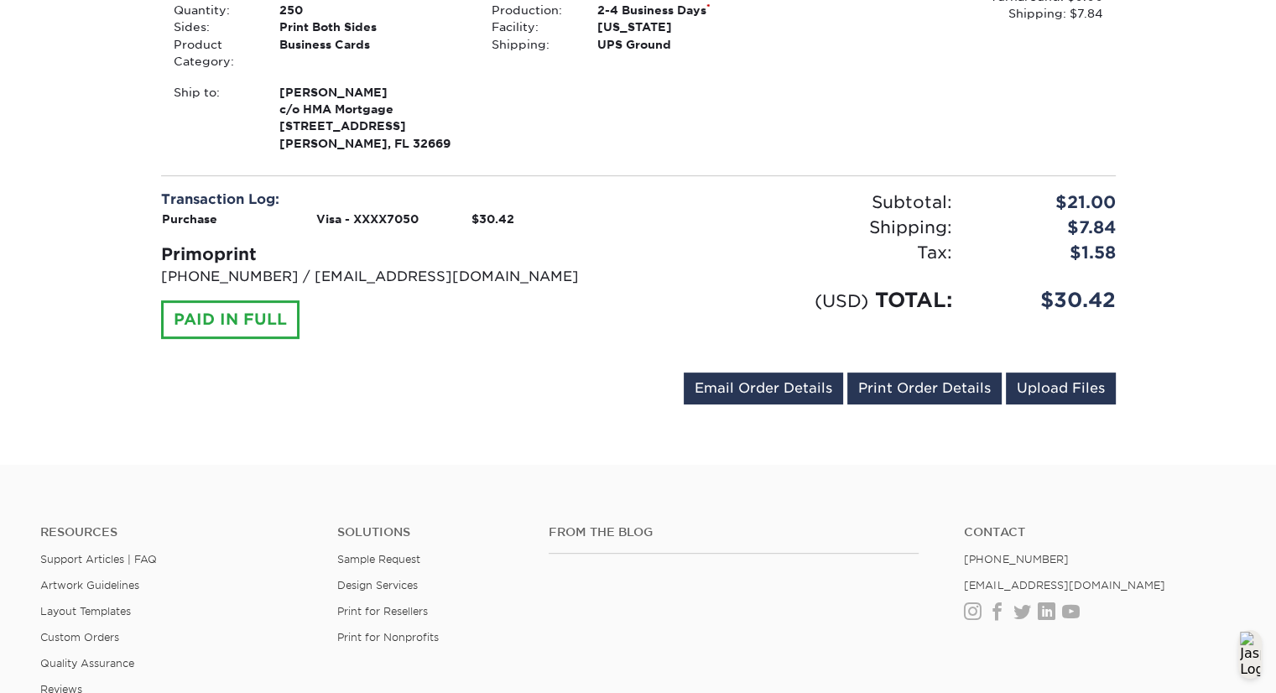
scroll to position [543, 0]
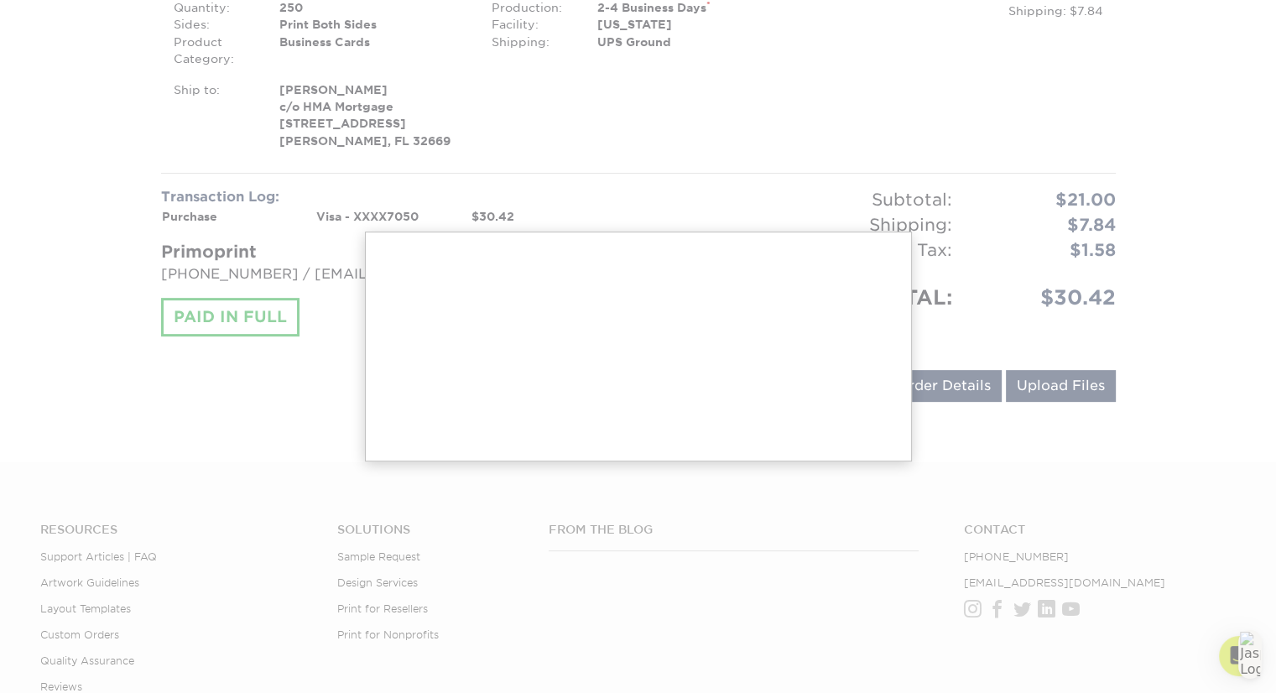
drag, startPoint x: 1281, startPoint y: 272, endPoint x: 1288, endPoint y: 513, distance: 240.8
click at [1275, 513] on html "Resources Menu Search Products Account Welcome, [GEOGRAPHIC_DATA] Account Dashb…" at bounding box center [638, 205] width 1276 height 1496
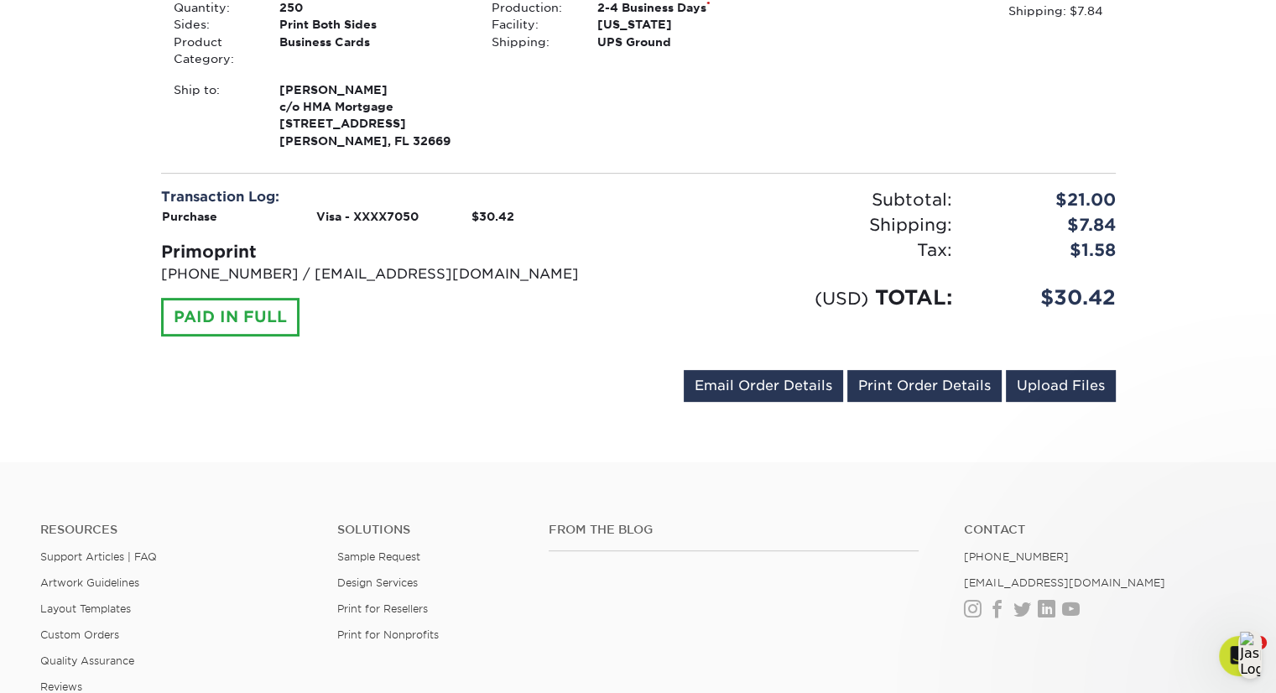
scroll to position [0, 0]
